Goal: Task Accomplishment & Management: Use online tool/utility

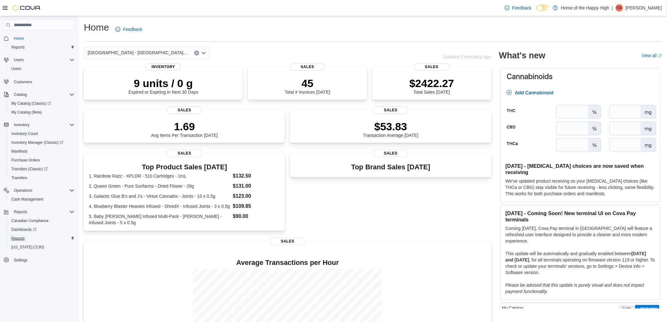
click at [20, 237] on span "Reports" at bounding box center [17, 238] width 13 height 5
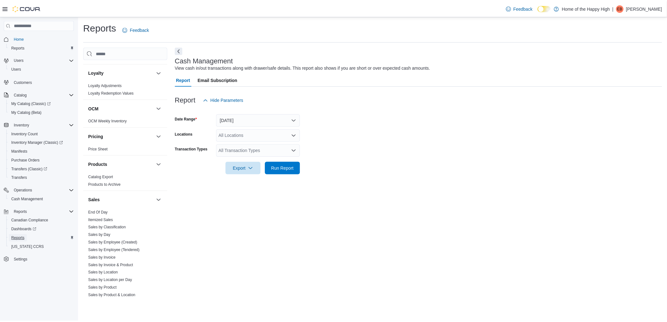
scroll to position [280, 0]
click at [98, 210] on link "End Of Day" at bounding box center [99, 210] width 20 height 4
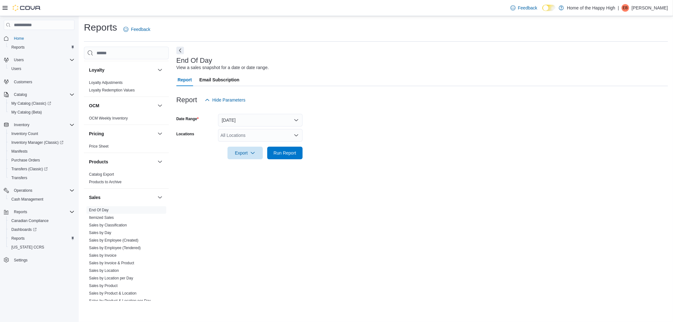
drag, startPoint x: 240, startPoint y: 132, endPoint x: 239, endPoint y: 140, distance: 8.0
click at [239, 140] on div "All Locations" at bounding box center [260, 135] width 85 height 13
type input "******"
click at [244, 143] on span "[GEOGRAPHIC_DATA] - [GEOGRAPHIC_DATA] - Fire & Flower" at bounding box center [307, 146] width 126 height 6
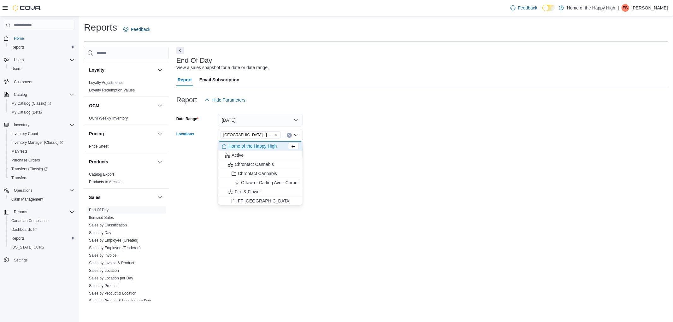
click at [341, 132] on form "Date Range [DATE] Locations [GEOGRAPHIC_DATA] - [GEOGRAPHIC_DATA] - Fire & Flow…" at bounding box center [421, 132] width 491 height 53
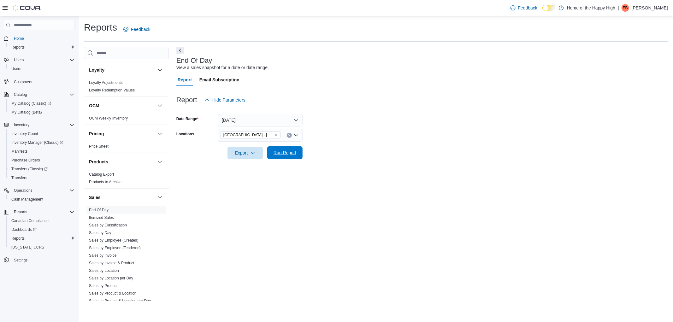
click at [284, 150] on span "Run Report" at bounding box center [284, 152] width 23 height 6
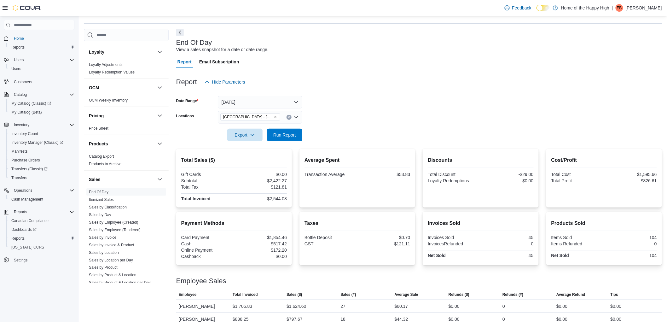
scroll to position [26, 0]
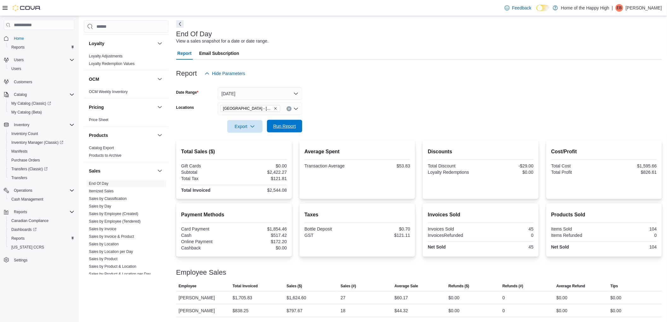
click at [278, 132] on span "Run Report" at bounding box center [285, 126] width 28 height 13
click at [280, 127] on span "Run Report" at bounding box center [284, 126] width 23 height 6
click at [282, 121] on span "Run Report" at bounding box center [285, 126] width 28 height 13
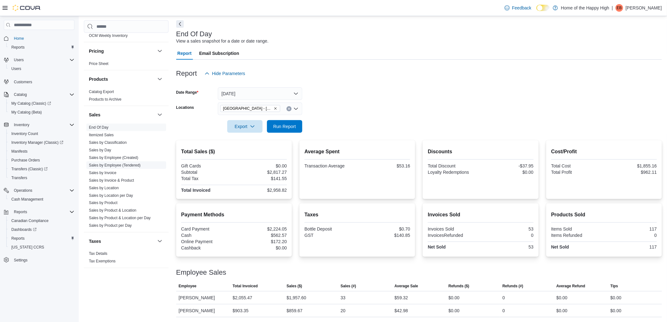
scroll to position [337, 0]
click at [21, 226] on span "Dashboards" at bounding box center [23, 230] width 25 height 8
click at [26, 230] on span "Dashboards" at bounding box center [23, 229] width 25 height 5
